Goal: Task Accomplishment & Management: Manage account settings

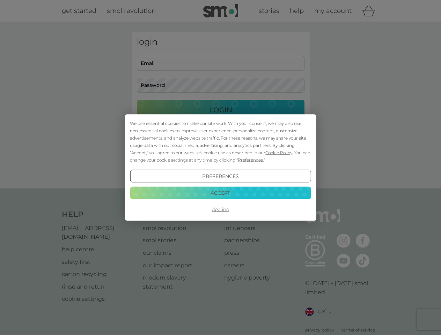
click at [279, 152] on span "Cookie Policy" at bounding box center [278, 152] width 27 height 5
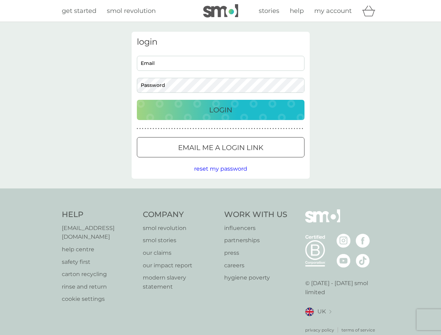
click at [250, 160] on div "login Email Password Login ● ● ● ● ● ● ● ● ● ● ● ● ● ● ● ● ● ● ● ● ● ● ● ● ● ● …" at bounding box center [221, 105] width 178 height 147
click at [220, 176] on div "login Email Password Login ● ● ● ● ● ● ● ● ● ● ● ● ● ● ● ● ● ● ● ● ● ● ● ● ● ● …" at bounding box center [221, 105] width 178 height 147
click at [220, 209] on div "Help [EMAIL_ADDRESS][DOMAIN_NAME] help centre safety first carton recycling rin…" at bounding box center [221, 271] width 318 height 124
click at [220, 193] on div "Help [EMAIL_ADDRESS][DOMAIN_NAME] help centre safety first carton recycling rin…" at bounding box center [220, 271] width 441 height 166
